Goal: Task Accomplishment & Management: Manage account settings

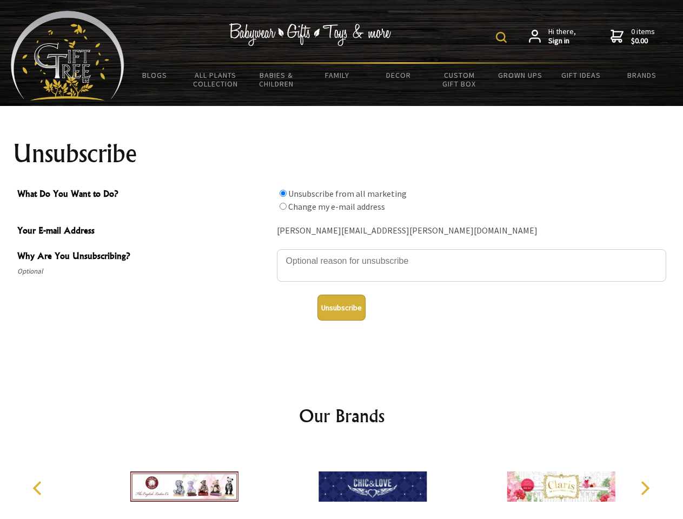
click at [503, 37] on img at bounding box center [501, 37] width 11 height 11
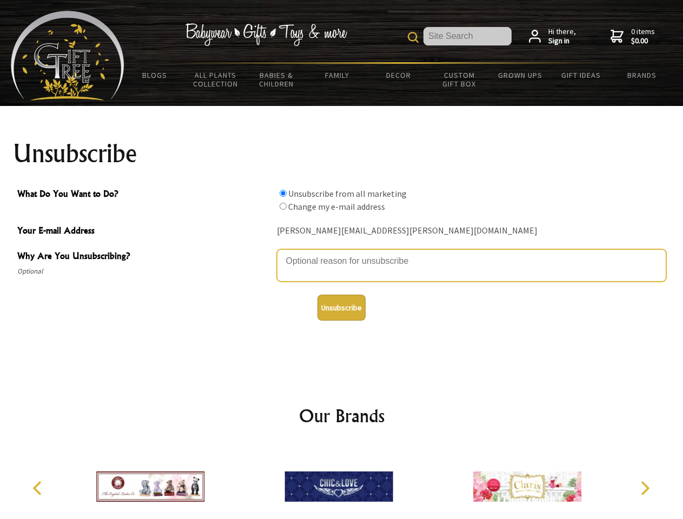
click at [342, 253] on textarea "Why Are You Unsubscribing?" at bounding box center [471, 265] width 389 height 32
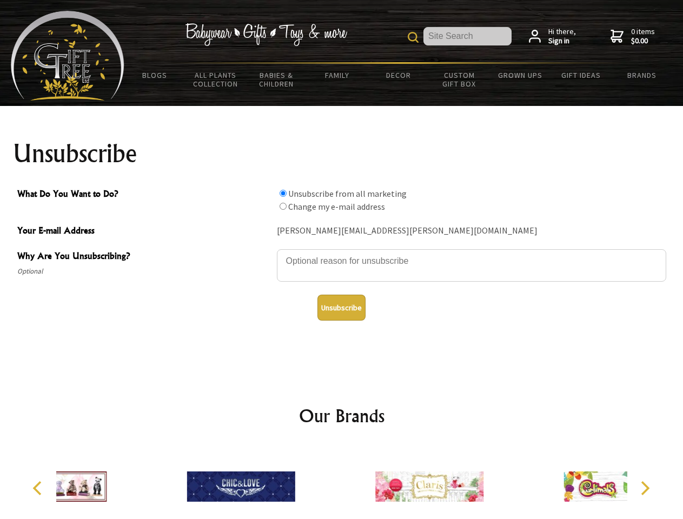
click at [283, 193] on input "What Do You Want to Do?" at bounding box center [283, 193] width 7 height 7
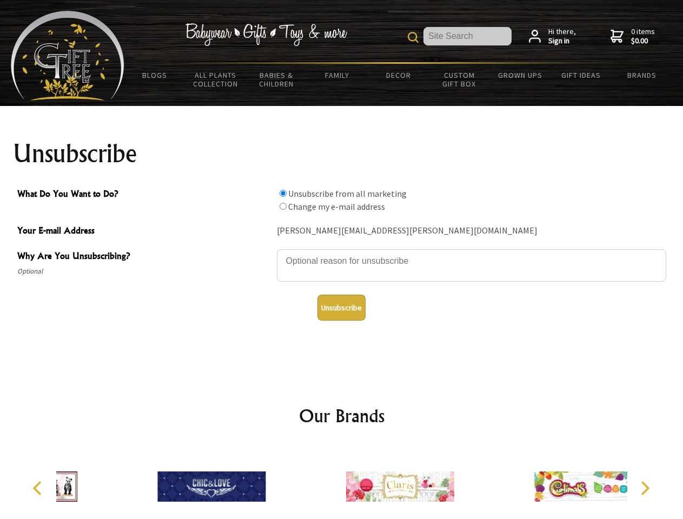
click at [283, 206] on input "What Do You Want to Do?" at bounding box center [283, 206] width 7 height 7
radio input "true"
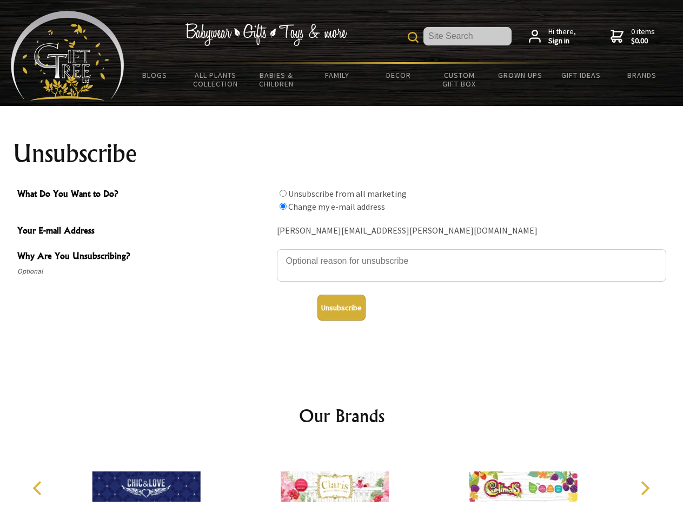
click at [341, 308] on button "Unsubscribe" at bounding box center [342, 308] width 48 height 26
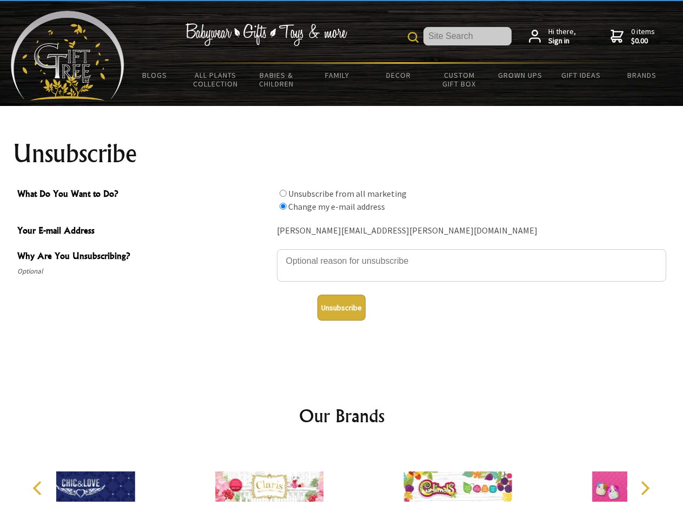
click at [342, 482] on div at bounding box center [269, 488] width 188 height 84
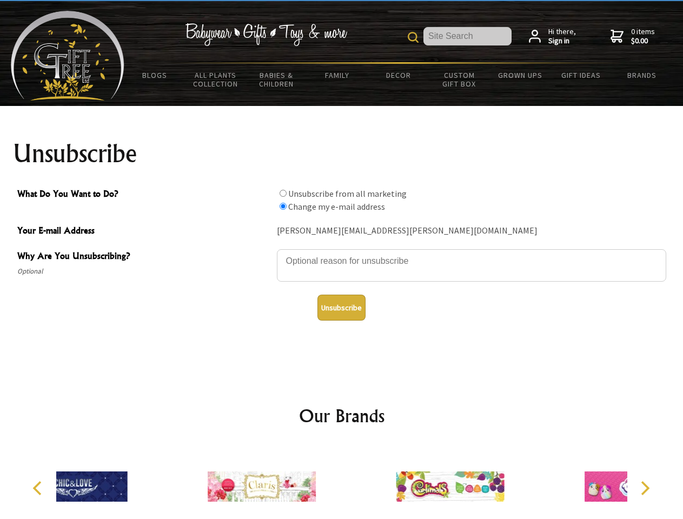
click at [39, 488] on icon "Previous" at bounding box center [38, 488] width 14 height 14
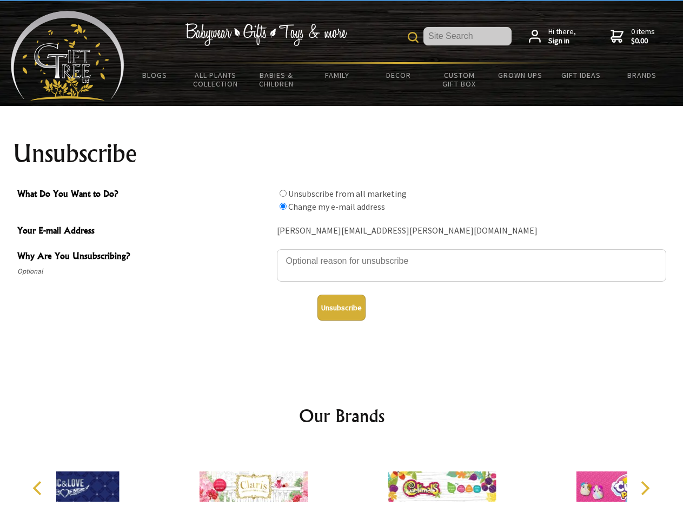
click at [645, 488] on icon "Next" at bounding box center [644, 488] width 14 height 14
